Goal: Navigation & Orientation: Go to known website

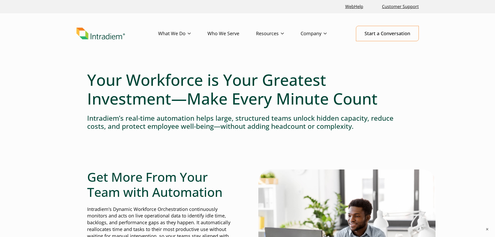
click at [105, 37] on img "Link to homepage of Intradiem" at bounding box center [100, 34] width 48 height 12
click at [107, 38] on img "Link to homepage of Intradiem" at bounding box center [100, 34] width 48 height 12
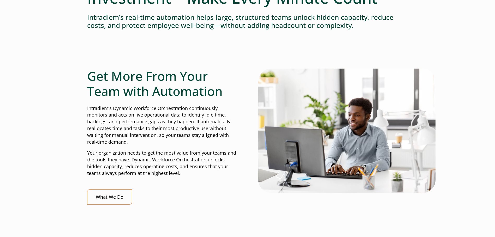
scroll to position [26, 0]
